Goal: Transaction & Acquisition: Purchase product/service

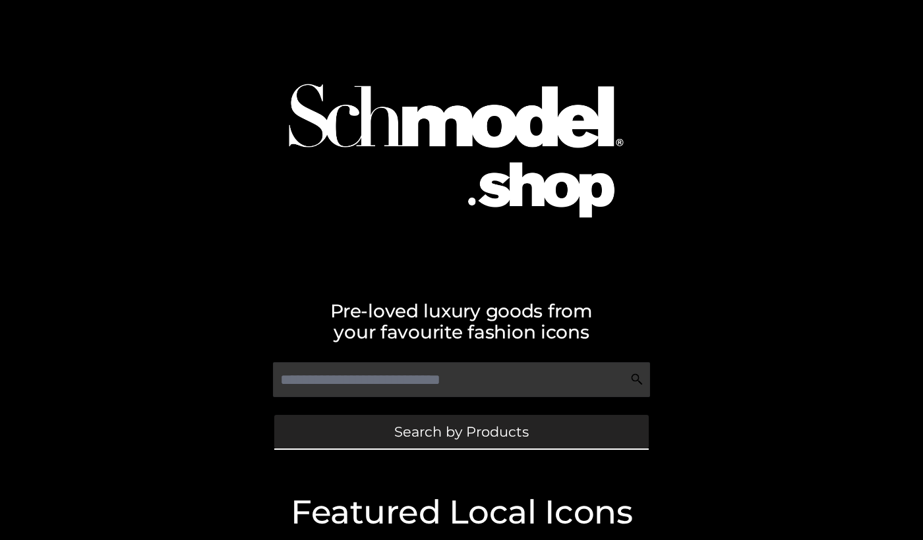
click at [275, 430] on link "Search by Products" at bounding box center [461, 432] width 374 height 34
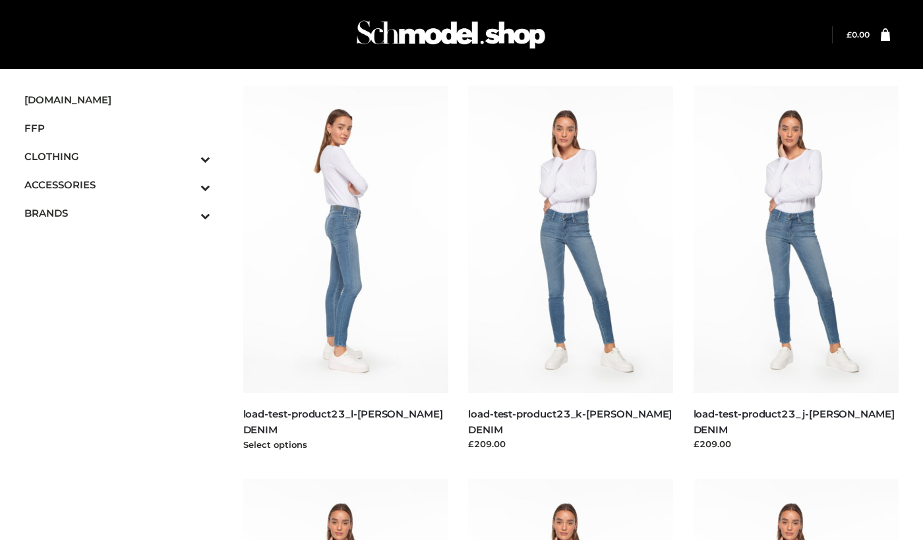
click at [412, 298] on img at bounding box center [346, 240] width 206 height 308
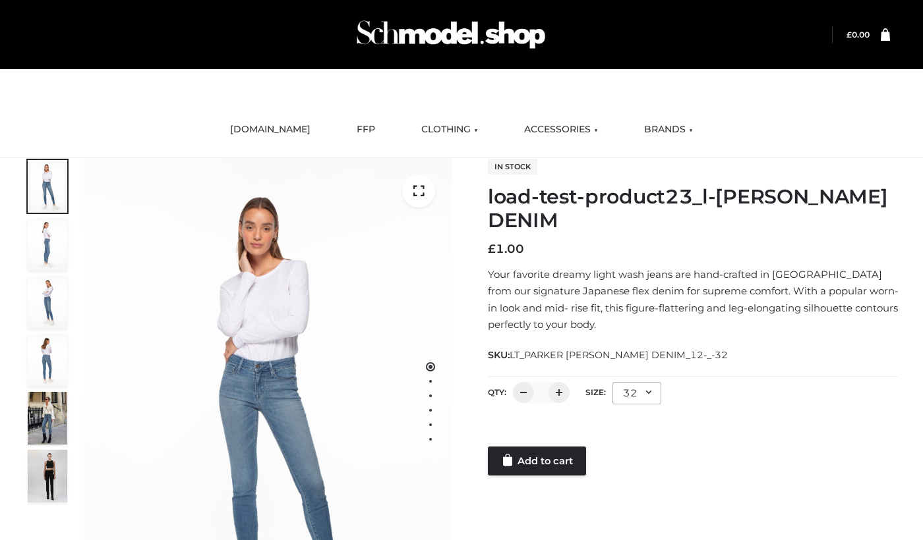
click at [530, 438] on div at bounding box center [693, 433] width 411 height 26
click at [530, 448] on link "Add to cart" at bounding box center [537, 461] width 98 height 29
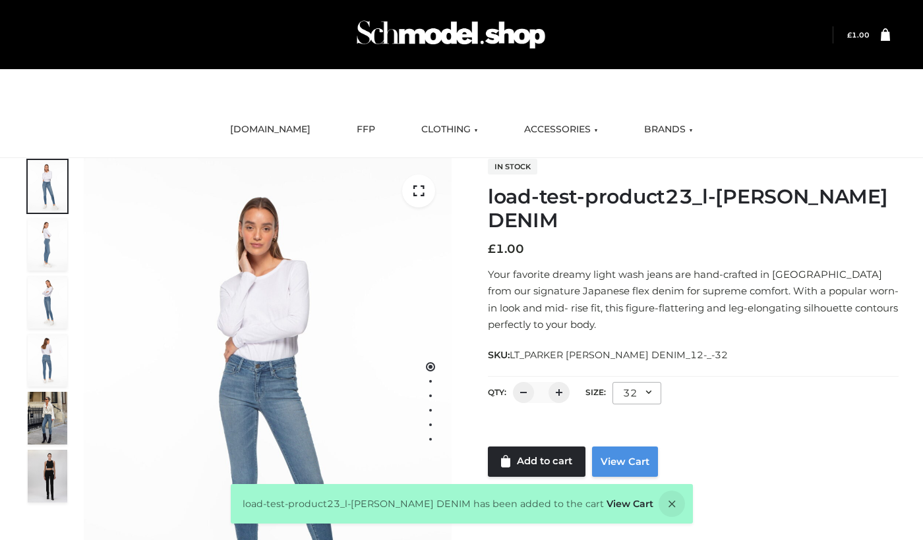
click at [631, 460] on link "View Cart" at bounding box center [625, 462] width 66 height 30
